Goal: Task Accomplishment & Management: Manage account settings

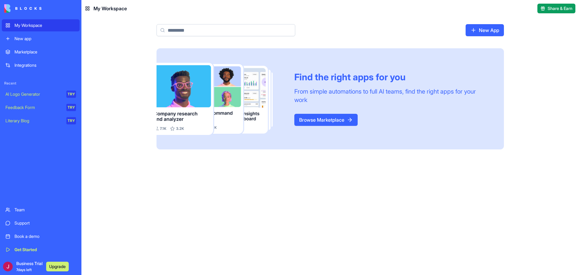
click at [34, 27] on div "My Workspace" at bounding box center [45, 25] width 62 height 6
click at [37, 24] on div "My Workspace" at bounding box center [45, 25] width 62 height 6
click at [25, 262] on span "Business Trial 7 days left" at bounding box center [29, 266] width 26 height 12
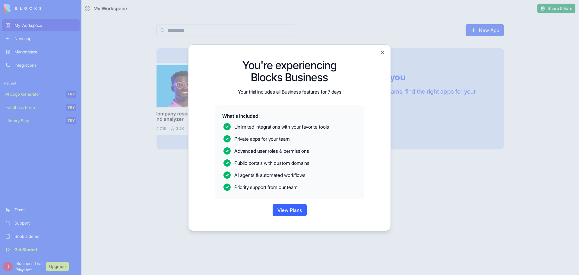
click at [380, 52] on div "You're experiencing Blocks Business Your trial includes all Business features f…" at bounding box center [290, 137] width 188 height 171
click at [384, 56] on div "You're experiencing Blocks Business Your trial includes all Business features f…" at bounding box center [289, 137] width 203 height 186
drag, startPoint x: 384, startPoint y: 53, endPoint x: 235, endPoint y: 121, distance: 163.5
click at [384, 53] on button "Close" at bounding box center [383, 52] width 6 height 6
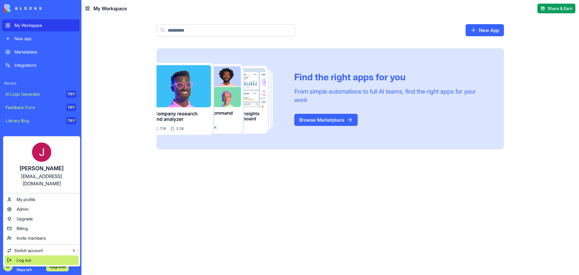
click at [20, 257] on span "Log out" at bounding box center [24, 260] width 14 height 6
